Goal: Task Accomplishment & Management: Use online tool/utility

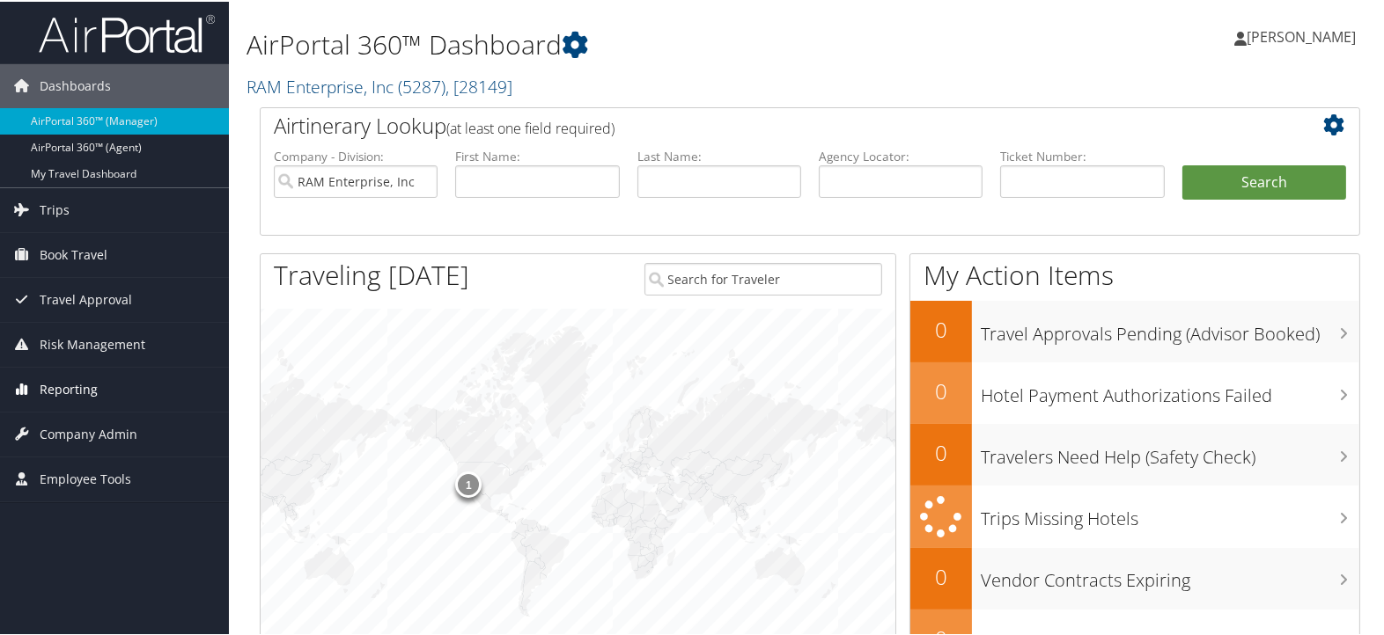
click at [68, 391] on span "Reporting" at bounding box center [69, 388] width 58 height 44
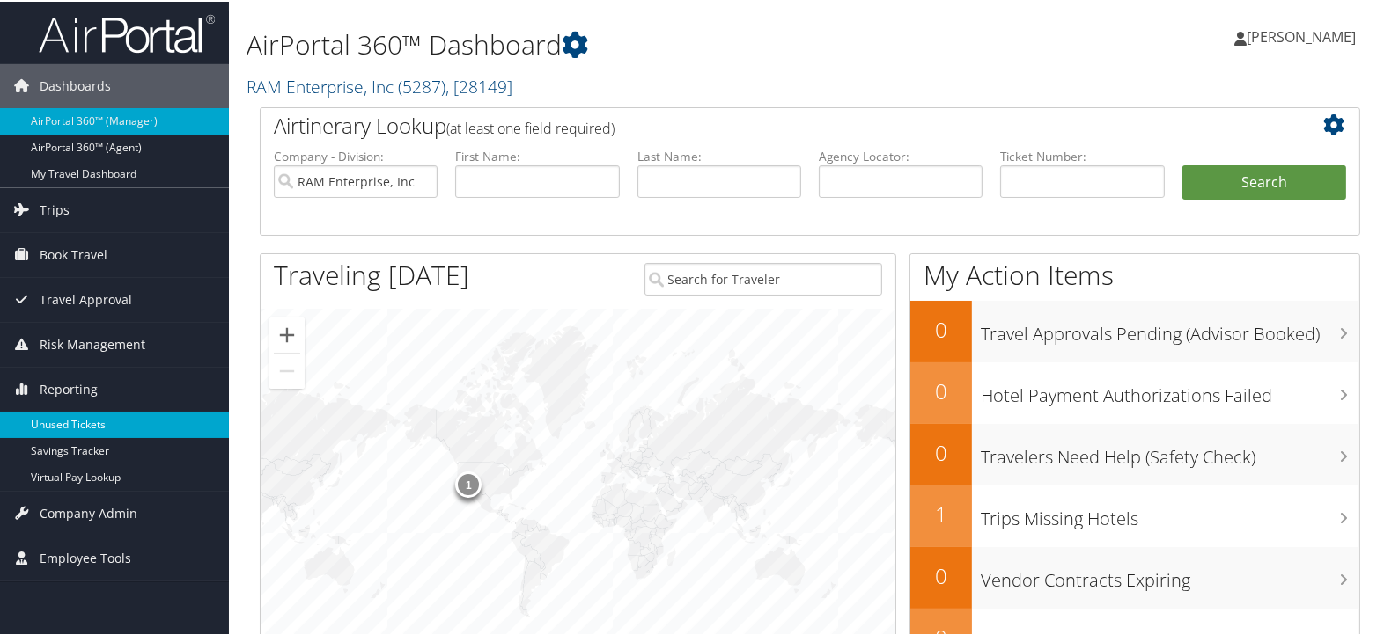
click at [75, 421] on link "Unused Tickets" at bounding box center [114, 423] width 229 height 26
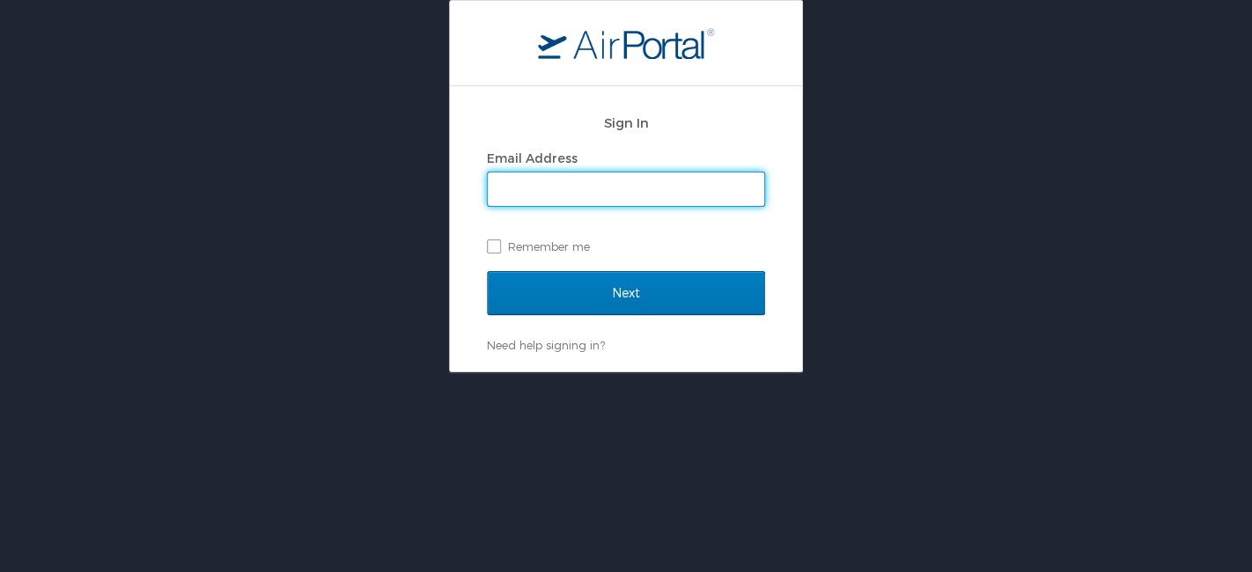
click at [592, 194] on input "Email Address" at bounding box center [626, 189] width 276 height 33
type input "karina.alvarado@cbtravel.com"
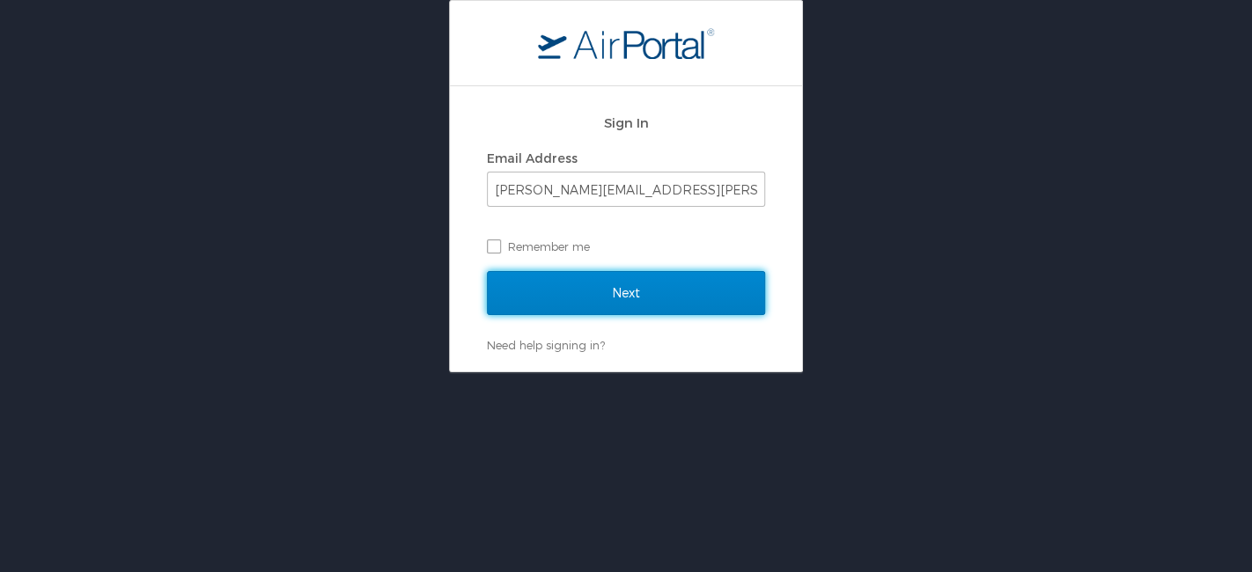
click at [606, 285] on input "Next" at bounding box center [626, 293] width 278 height 44
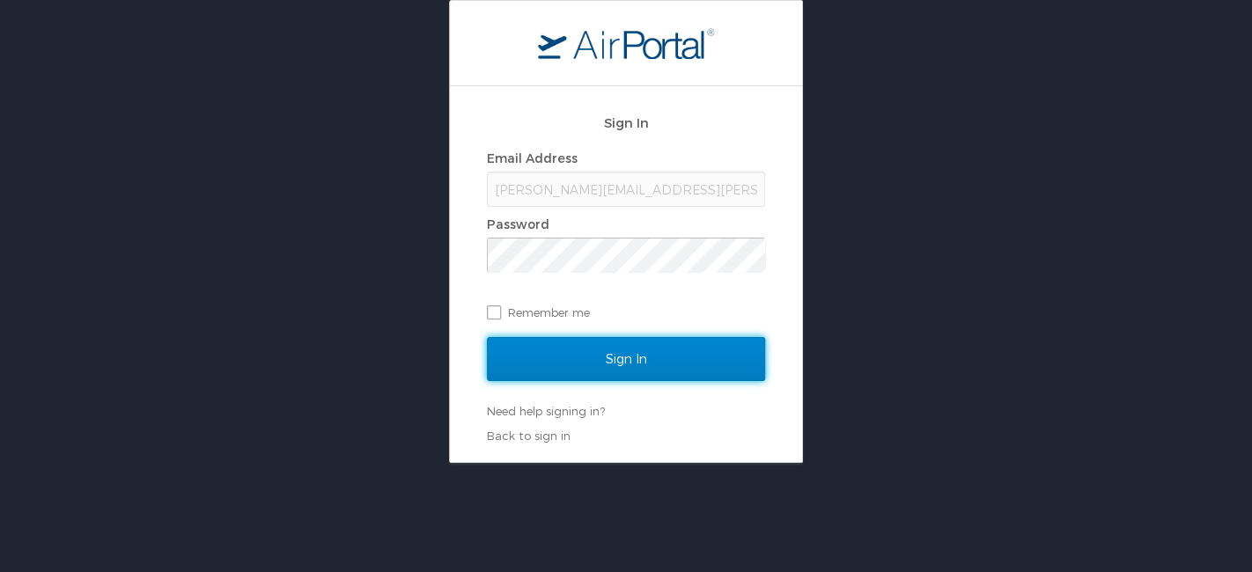
click at [608, 343] on input "Sign In" at bounding box center [626, 359] width 278 height 44
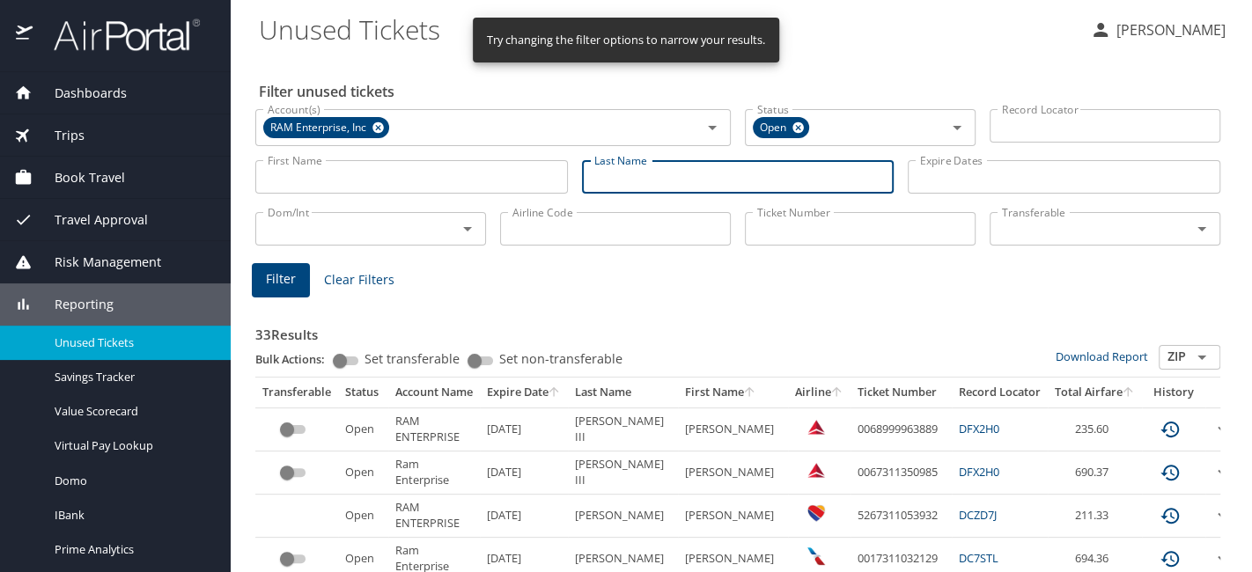
click at [635, 175] on input "Last Name" at bounding box center [738, 176] width 312 height 33
paste input "Mayers"
click at [372, 118] on icon at bounding box center [377, 127] width 13 height 19
type input "Mayers"
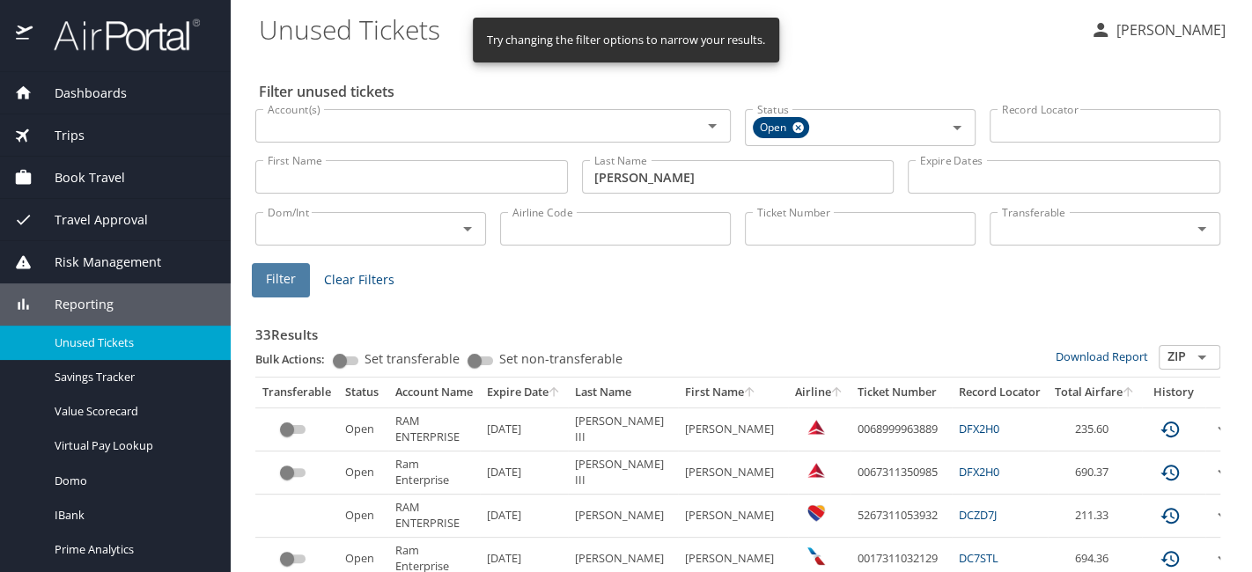
click at [285, 284] on span "Filter" at bounding box center [281, 279] width 30 height 22
